Goal: Task Accomplishment & Management: Use online tool/utility

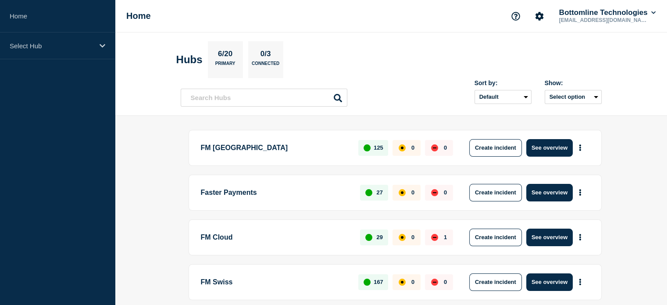
scroll to position [44, 0]
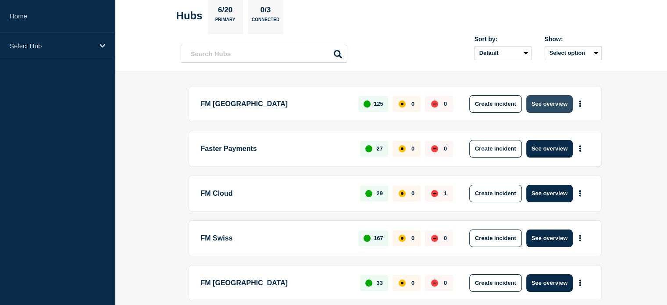
click at [542, 105] on button "See overview" at bounding box center [549, 104] width 46 height 18
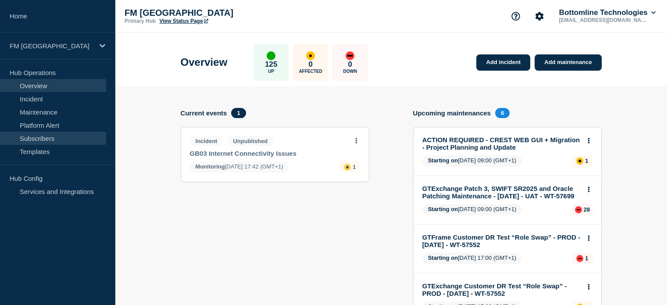
click at [47, 138] on link "Subscribers" at bounding box center [53, 137] width 106 height 13
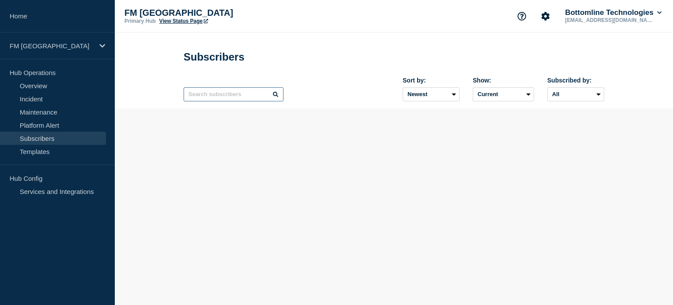
click at [250, 98] on input "text" at bounding box center [234, 94] width 100 height 14
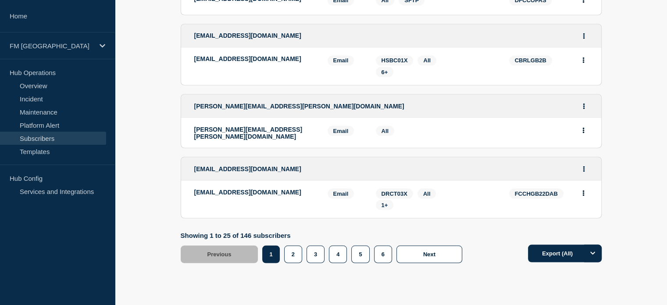
scroll to position [1652, 0]
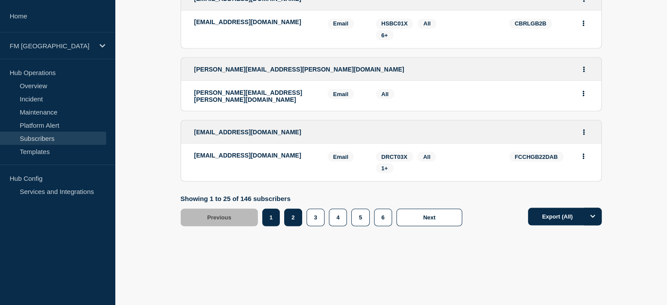
click at [286, 219] on button "2" at bounding box center [293, 217] width 18 height 18
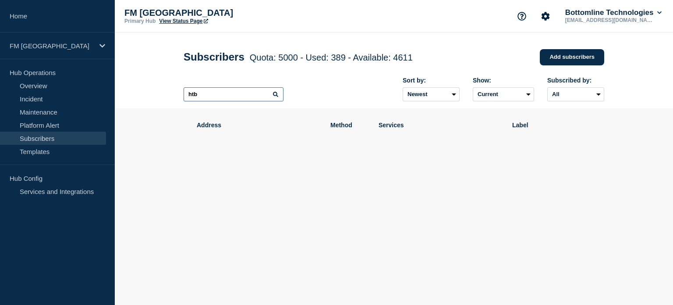
click at [211, 96] on input "htb" at bounding box center [234, 94] width 100 height 14
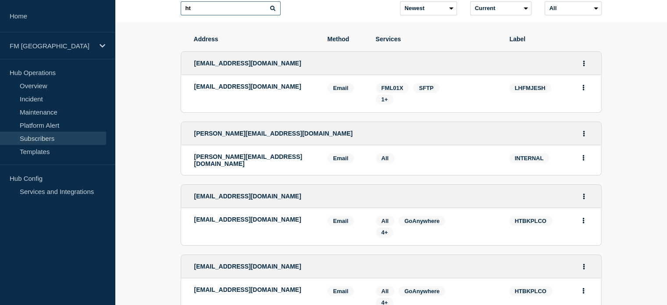
scroll to position [88, 0]
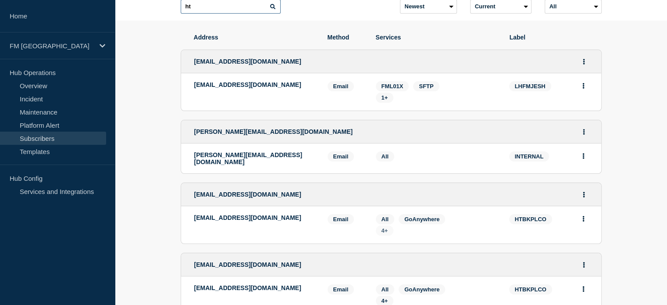
type input "ht"
click at [387, 232] on span "4+" at bounding box center [384, 230] width 7 height 7
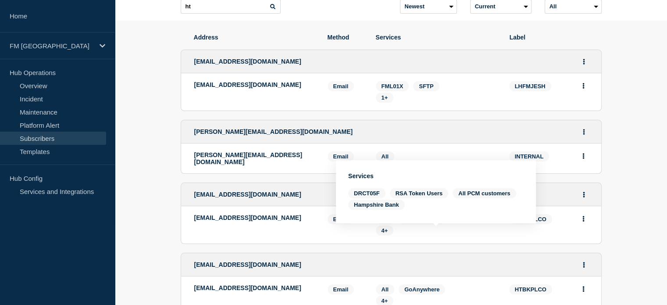
click at [424, 234] on div "4+" at bounding box center [436, 230] width 120 height 10
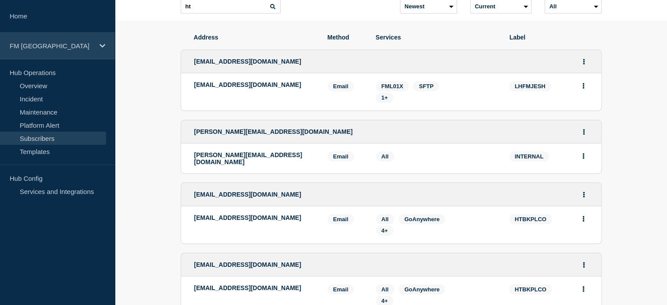
click at [98, 47] on div "FM [GEOGRAPHIC_DATA]" at bounding box center [57, 45] width 115 height 27
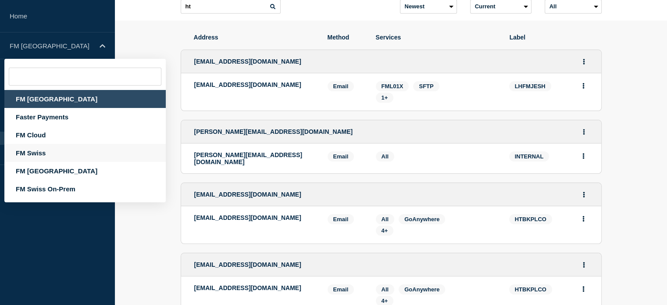
click at [48, 154] on div "FM Swiss" at bounding box center [84, 153] width 161 height 18
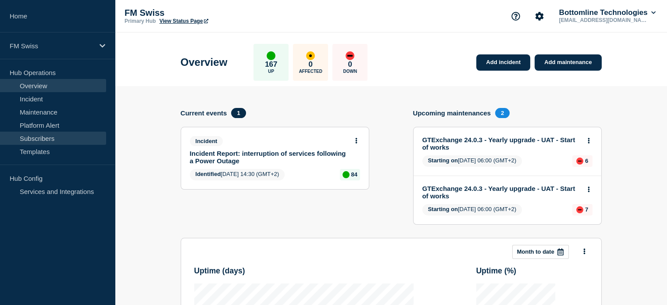
click at [46, 138] on link "Subscribers" at bounding box center [53, 137] width 106 height 13
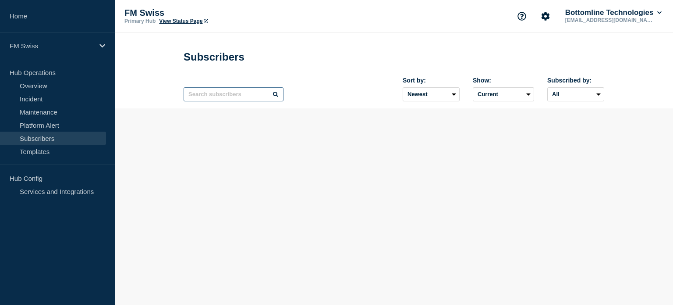
click at [233, 97] on input "text" at bounding box center [234, 94] width 100 height 14
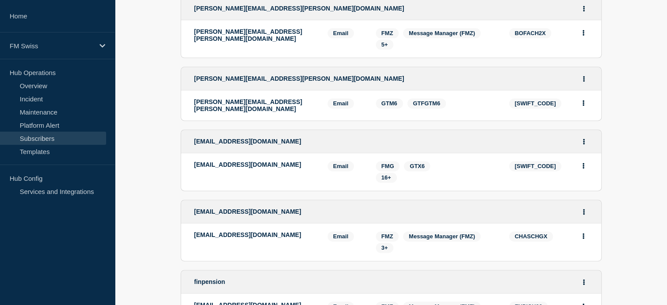
scroll to position [1183, 0]
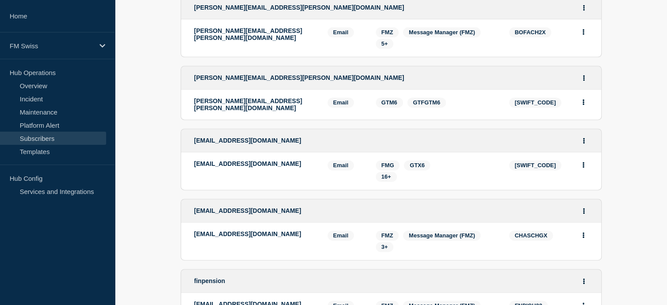
type input "ht"
